Goal: Task Accomplishment & Management: Manage account settings

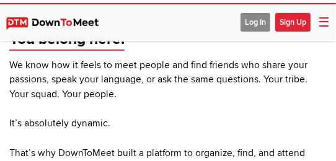
scroll to position [248, 0]
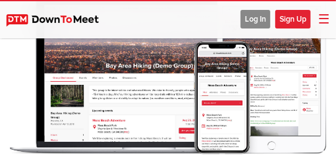
scroll to position [248, 0]
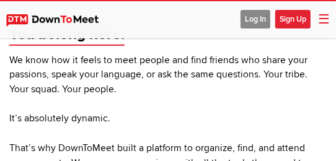
click at [291, 20] on span "Sign Up" at bounding box center [292, 19] width 35 height 19
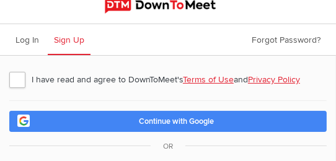
scroll to position [6, 0]
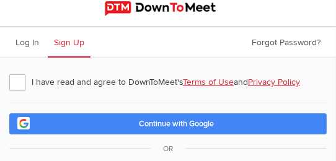
click at [83, 79] on span "I have read and agree to DownToMeet's Terms of Use and Privacy Policy" at bounding box center [160, 82] width 303 height 22
click at [9, 71] on input "I have read and agree to DownToMeet's Terms of Use and Privacy Policy" at bounding box center [9, 70] width 1 height 1
checkbox input "true"
click at [109, 128] on link "Continue with Google" at bounding box center [167, 123] width 317 height 21
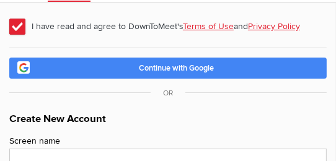
scroll to position [68, 0]
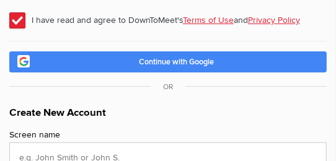
click at [167, 63] on span "Continue with Google" at bounding box center [177, 62] width 75 height 10
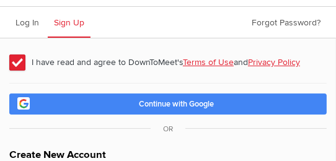
scroll to position [0, 0]
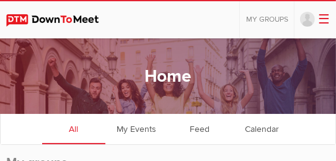
click at [306, 19] on link at bounding box center [309, 20] width 18 height 16
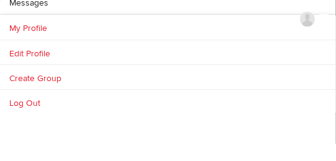
click at [95, 29] on link "My Profile" at bounding box center [168, 27] width 336 height 25
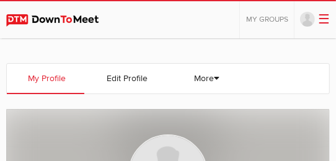
scroll to position [124, 0]
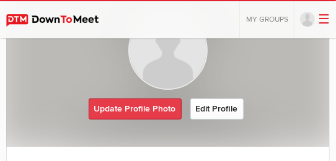
click at [150, 102] on link "Update Profile Photo" at bounding box center [135, 109] width 93 height 21
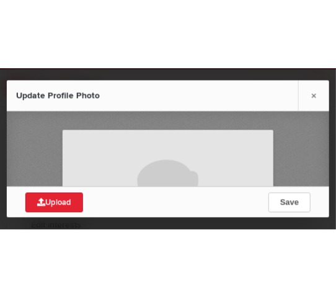
scroll to position [310, 0]
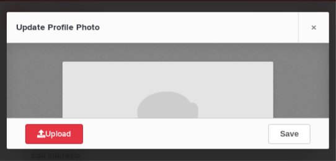
click at [55, 135] on span "Upload" at bounding box center [54, 135] width 34 height 10
type input "C:\fakepath\Snapchat-1015399355.jpg"
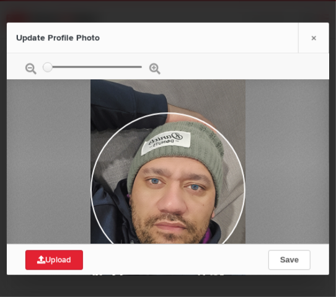
drag, startPoint x: 177, startPoint y: 204, endPoint x: 184, endPoint y: 187, distance: 18.7
click at [184, 187] on div at bounding box center [168, 172] width 155 height 275
click at [300, 257] on button "Save" at bounding box center [290, 260] width 42 height 20
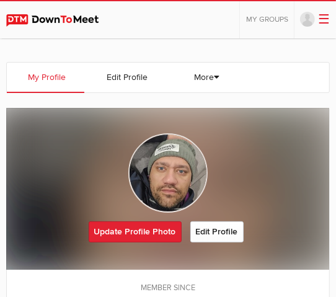
scroll to position [0, 0]
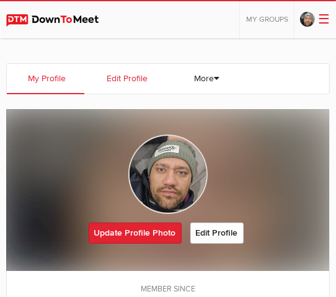
click at [138, 79] on link "Edit Profile" at bounding box center [126, 79] width 78 height 30
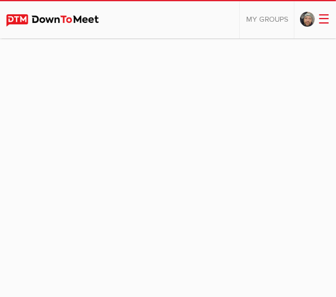
select select
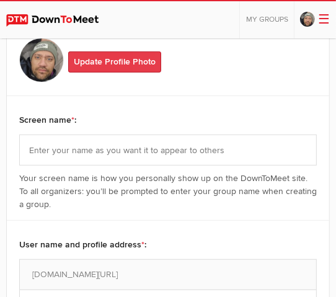
scroll to position [186, 0]
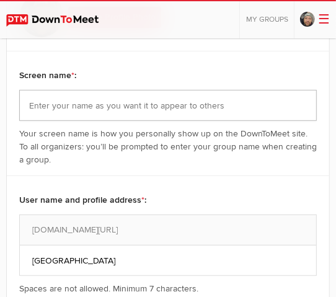
click at [111, 104] on input "text" at bounding box center [168, 105] width 298 height 31
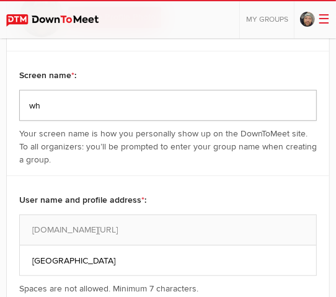
scroll to position [248, 0]
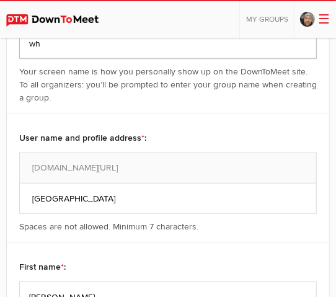
type input "wh"
click at [119, 201] on input "[GEOGRAPHIC_DATA]" at bounding box center [168, 198] width 298 height 31
drag, startPoint x: 119, startPoint y: 201, endPoint x: 51, endPoint y: 200, distance: 67.6
click at [51, 200] on input "[GEOGRAPHIC_DATA]" at bounding box center [168, 198] width 298 height 31
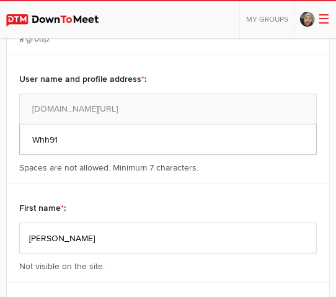
scroll to position [310, 0]
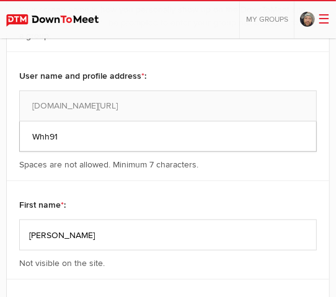
type input "Whh91"
click at [109, 235] on input "[PERSON_NAME]" at bounding box center [168, 235] width 298 height 31
click at [142, 247] on input "[PERSON_NAME]" at bounding box center [168, 235] width 298 height 31
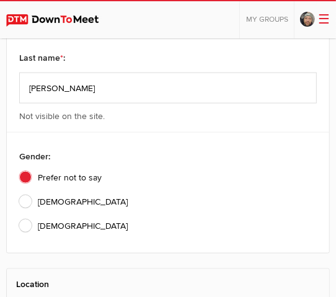
scroll to position [558, 0]
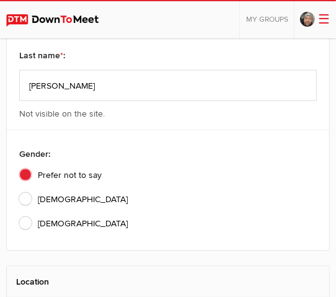
click at [45, 199] on span "[DEMOGRAPHIC_DATA]" at bounding box center [73, 199] width 109 height 13
click at [19, 193] on input "[DEMOGRAPHIC_DATA]" at bounding box center [19, 192] width 1 height 1
radio input "true"
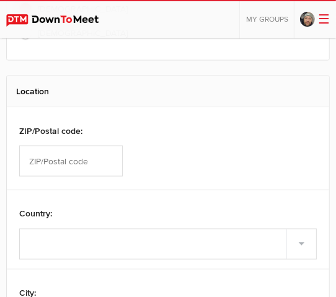
scroll to position [806, 0]
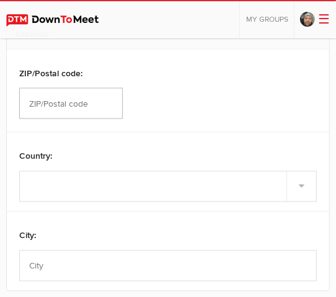
click at [92, 112] on input "text" at bounding box center [71, 103] width 104 height 31
type input "3030"
click at [34, 189] on select "Select country [GEOGRAPHIC_DATA] –––––––––– [GEOGRAPHIC_DATA] [GEOGRAPHIC_DATA]…" at bounding box center [168, 186] width 298 height 31
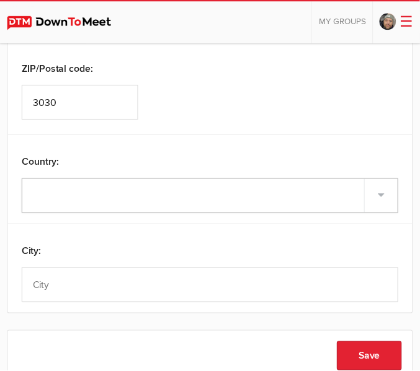
scroll to position [806, 0]
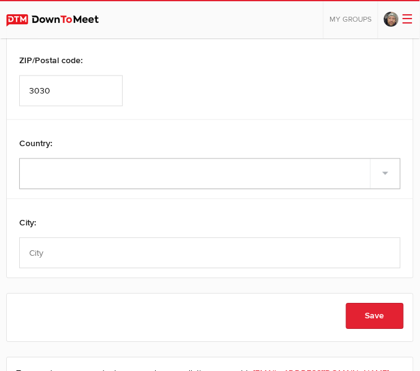
select select "[GEOGRAPHIC_DATA]"
click at [19, 159] on select "Select country [GEOGRAPHIC_DATA] –––––––––– [GEOGRAPHIC_DATA] [GEOGRAPHIC_DATA]…" at bounding box center [209, 174] width 381 height 31
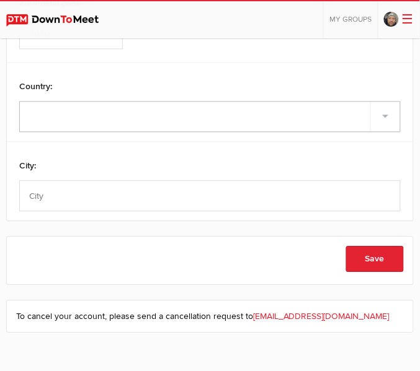
scroll to position [883, 0]
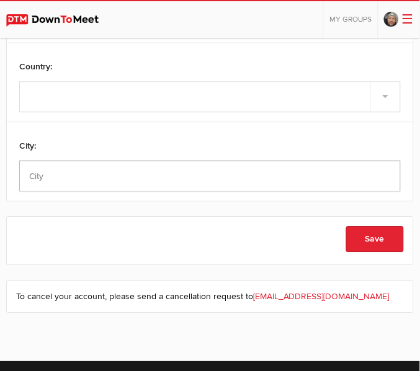
click at [242, 175] on input "text" at bounding box center [209, 176] width 381 height 31
type input "[GEOGRAPHIC_DATA]"
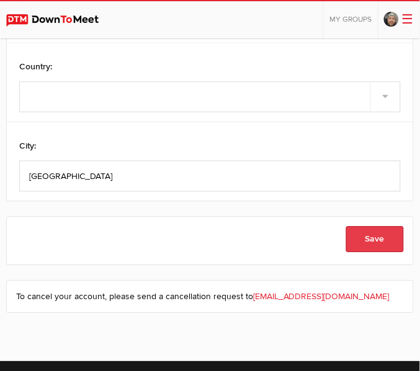
click at [365, 236] on button "Save" at bounding box center [375, 239] width 58 height 26
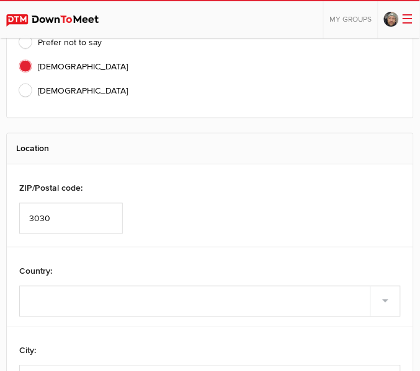
scroll to position [334, 0]
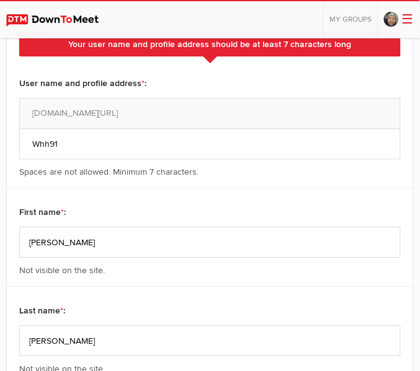
click at [179, 99] on div "Whh91 [DOMAIN_NAME][URL] Spaces are not allowed. Minimum 7 characters." at bounding box center [209, 138] width 381 height 81
click at [175, 109] on div "Whh91 [DOMAIN_NAME][URL] Spaces are not allowed. Minimum 7 characters." at bounding box center [209, 138] width 381 height 81
click at [74, 148] on input "Whh91" at bounding box center [209, 143] width 381 height 31
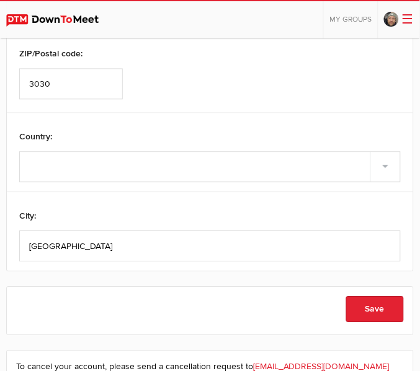
scroll to position [876, 0]
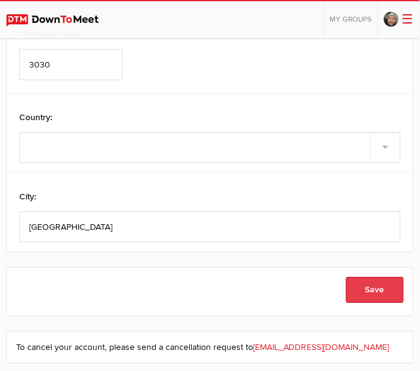
type input "Wh691991"
click at [391, 283] on button "Save" at bounding box center [375, 290] width 58 height 26
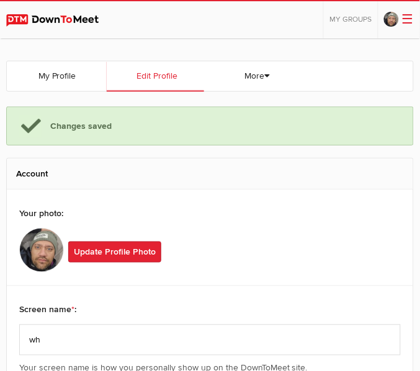
scroll to position [0, 0]
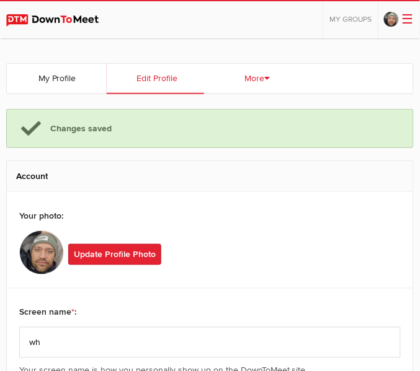
click at [252, 75] on link "More" at bounding box center [254, 79] width 97 height 30
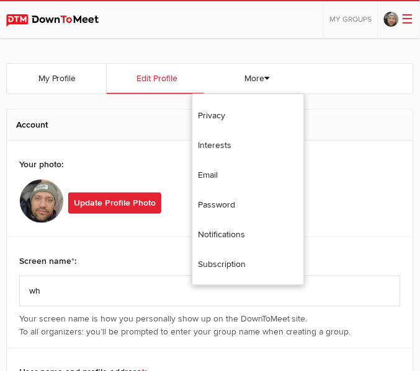
click at [50, 16] on img at bounding box center [58, 20] width 105 height 12
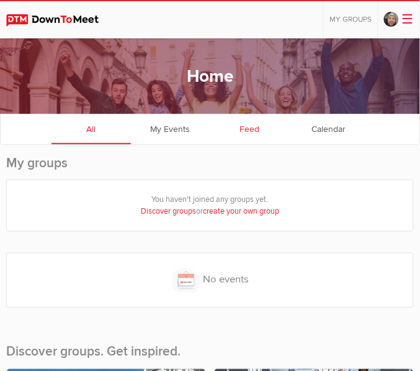
click at [249, 126] on link "Feed" at bounding box center [249, 128] width 79 height 31
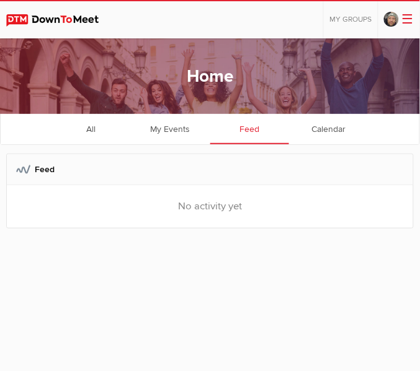
click at [407, 19] on span "☰" at bounding box center [408, 20] width 12 height 16
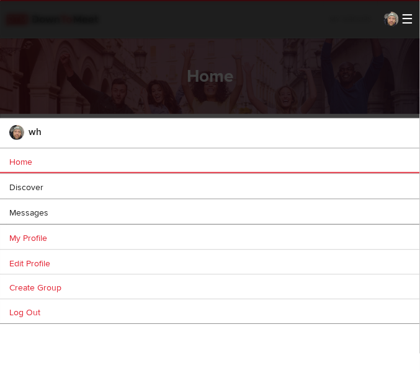
click at [176, 94] on ul "wh Home Discover Create group Messages My Groups My Groups No groups yet My Eve…" at bounding box center [210, 191] width 420 height 386
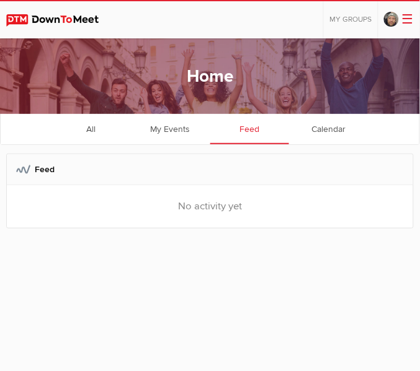
click at [266, 47] on div "Home All categories Within 10 miles Within 25 miles Within 50 miles Within 100 …" at bounding box center [210, 76] width 420 height 76
click at [216, 75] on h1 "Home" at bounding box center [210, 76] width 47 height 26
click at [45, 12] on link at bounding box center [58, 19] width 105 height 37
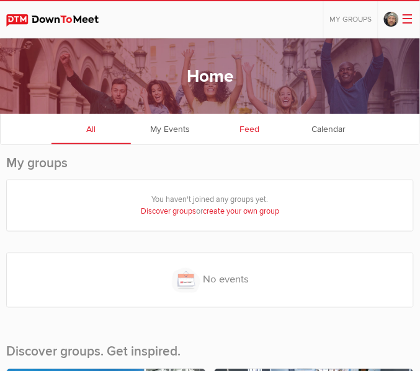
click at [248, 129] on link "Feed" at bounding box center [249, 128] width 79 height 31
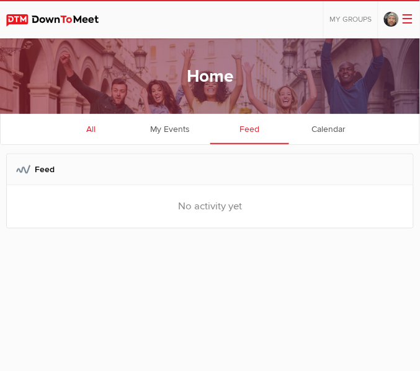
click at [98, 130] on link "All" at bounding box center [90, 128] width 79 height 31
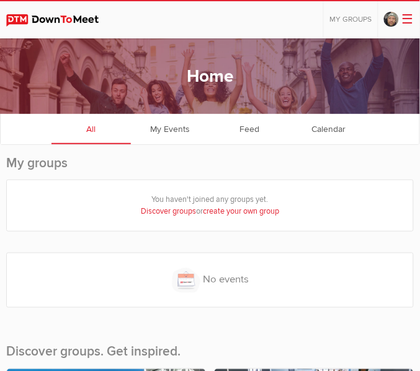
click at [170, 206] on link "Discover groups" at bounding box center [168, 211] width 55 height 10
select select "null"
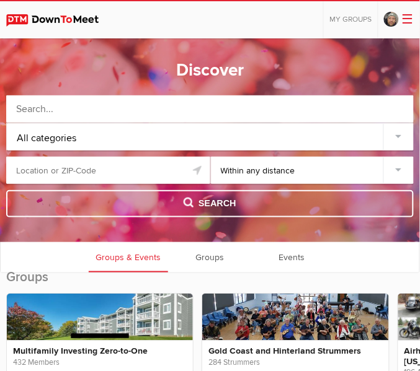
scroll to position [155, 0]
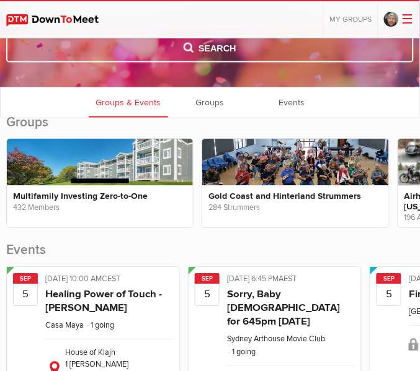
click at [211, 102] on div "Events [DATE] Public event Anyone who has access to the group can see the event…" at bounding box center [210, 270] width 420 height 341
click at [216, 101] on div "Events [DATE] Public event Anyone who has access to the group can see the event…" at bounding box center [210, 270] width 420 height 341
click at [223, 97] on link "Groups" at bounding box center [210, 102] width 79 height 31
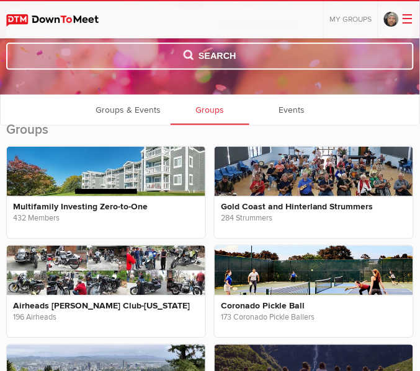
scroll to position [78, 0]
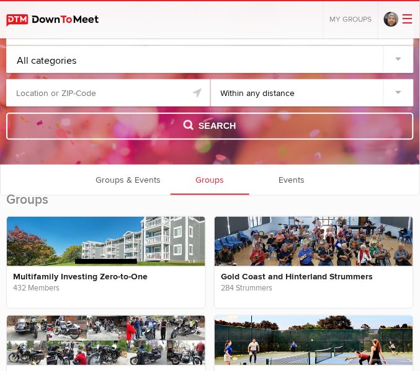
click at [400, 19] on link at bounding box center [393, 20] width 18 height 16
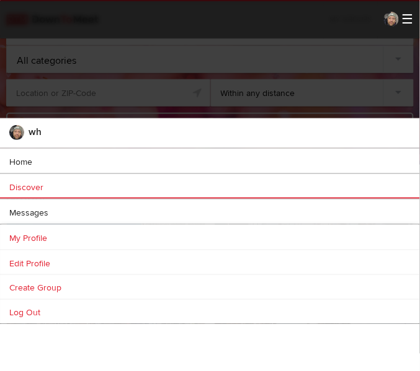
click at [22, 237] on link "My Profile" at bounding box center [210, 237] width 420 height 25
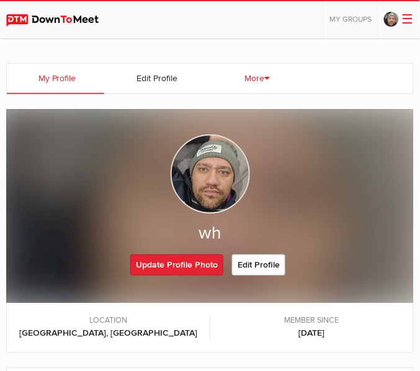
click at [254, 79] on link "More" at bounding box center [254, 79] width 97 height 30
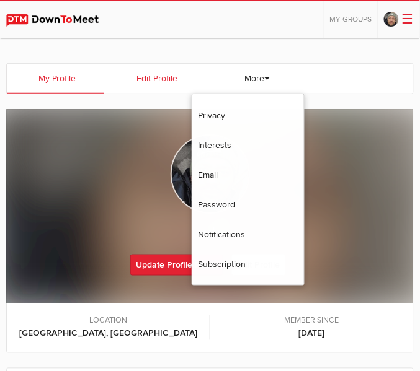
click at [163, 79] on link "Edit Profile" at bounding box center [155, 79] width 97 height 30
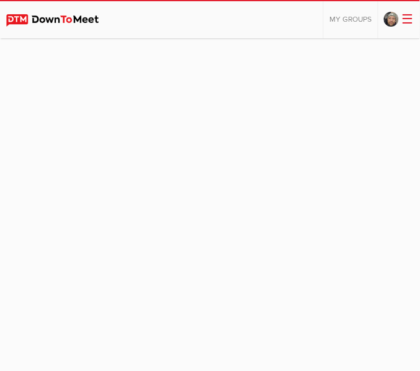
select select "[GEOGRAPHIC_DATA]"
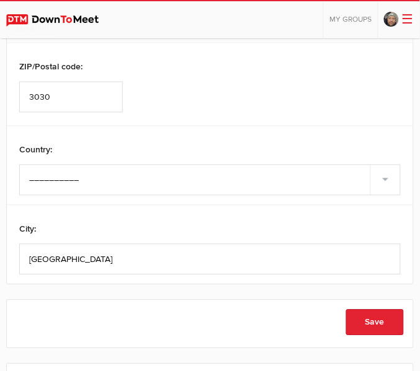
scroll to position [1008, 0]
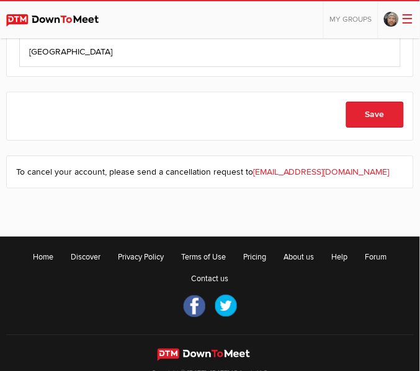
click at [276, 170] on link "[EMAIL_ADDRESS][DOMAIN_NAME]" at bounding box center [321, 172] width 136 height 11
